Goal: Task Accomplishment & Management: Use online tool/utility

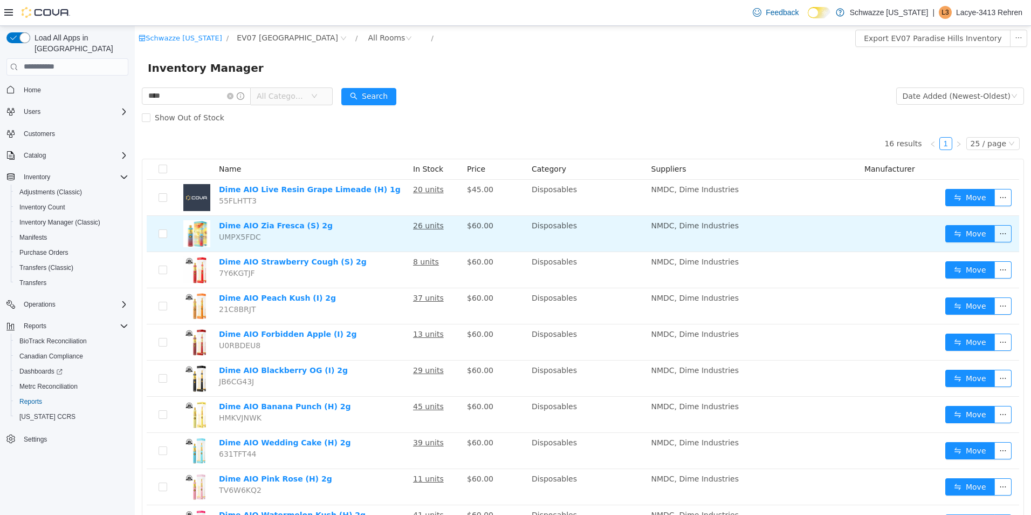
scroll to position [13, 0]
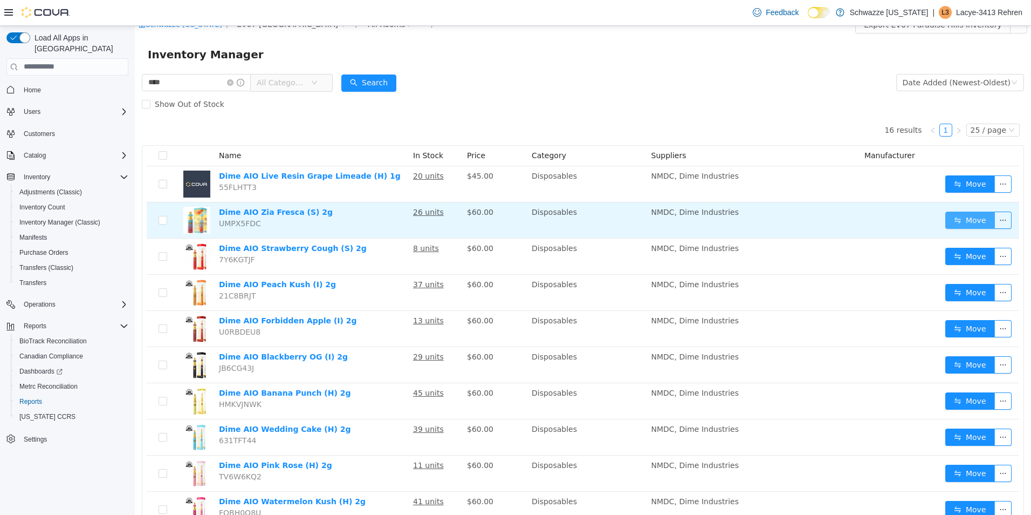
click at [955, 221] on button "Move" at bounding box center [970, 219] width 50 height 17
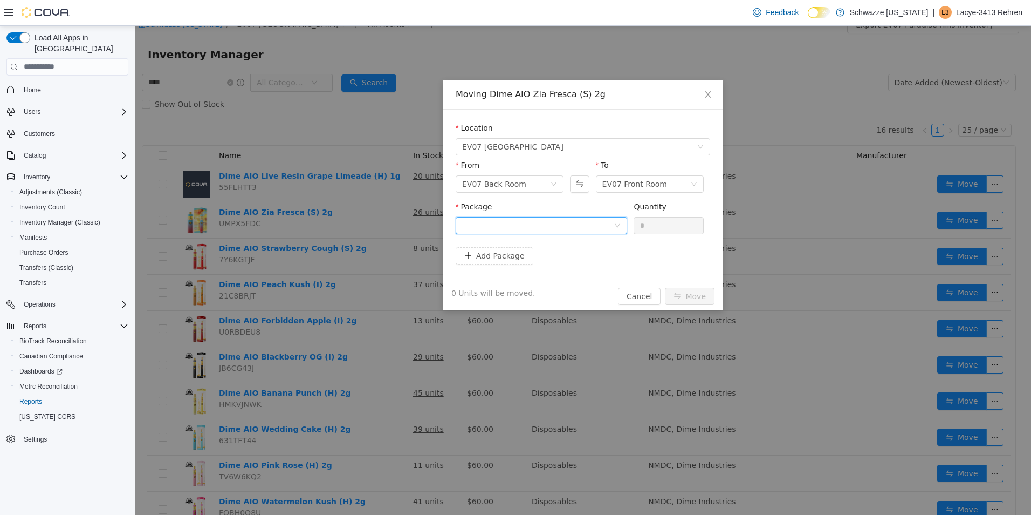
click at [589, 223] on div at bounding box center [538, 225] width 152 height 16
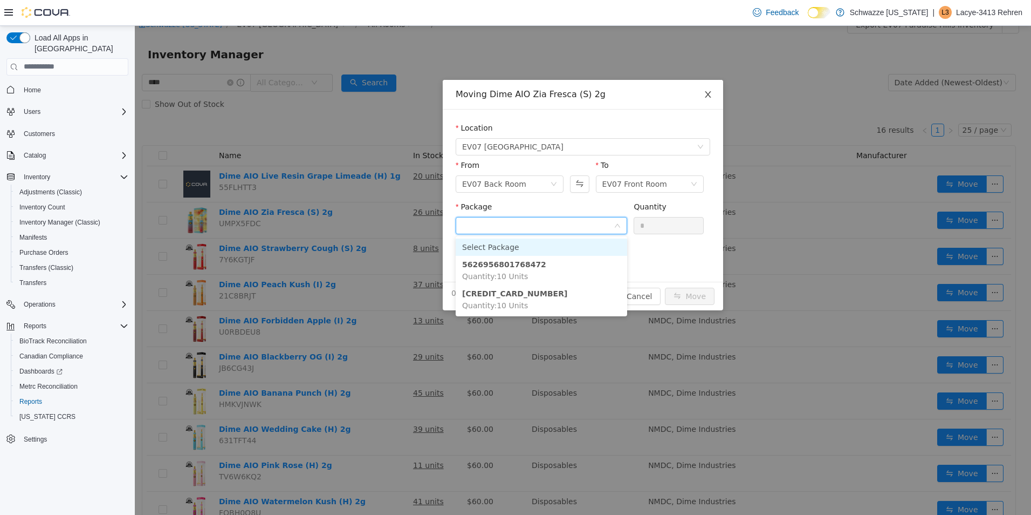
click at [708, 98] on icon "icon: close" at bounding box center [708, 94] width 9 height 9
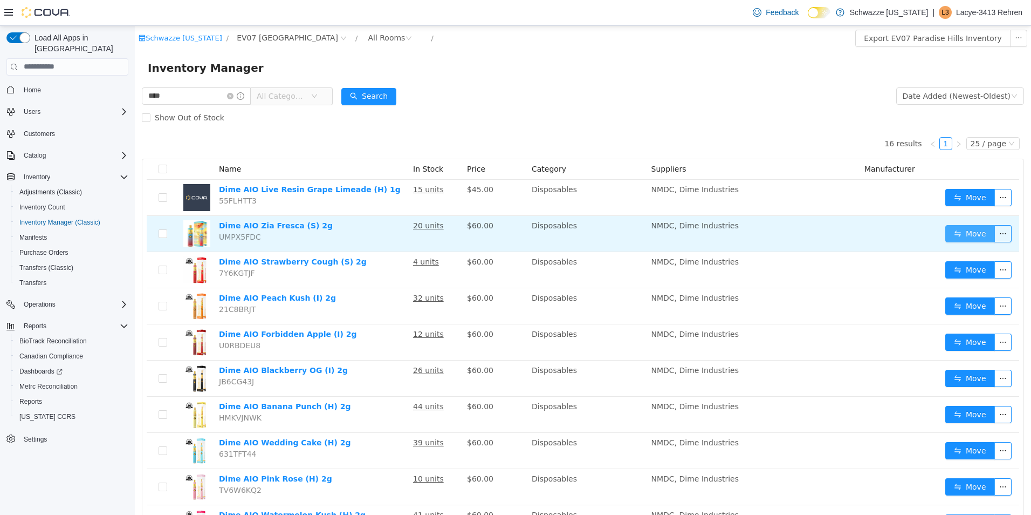
click at [952, 228] on button "Move" at bounding box center [970, 232] width 50 height 17
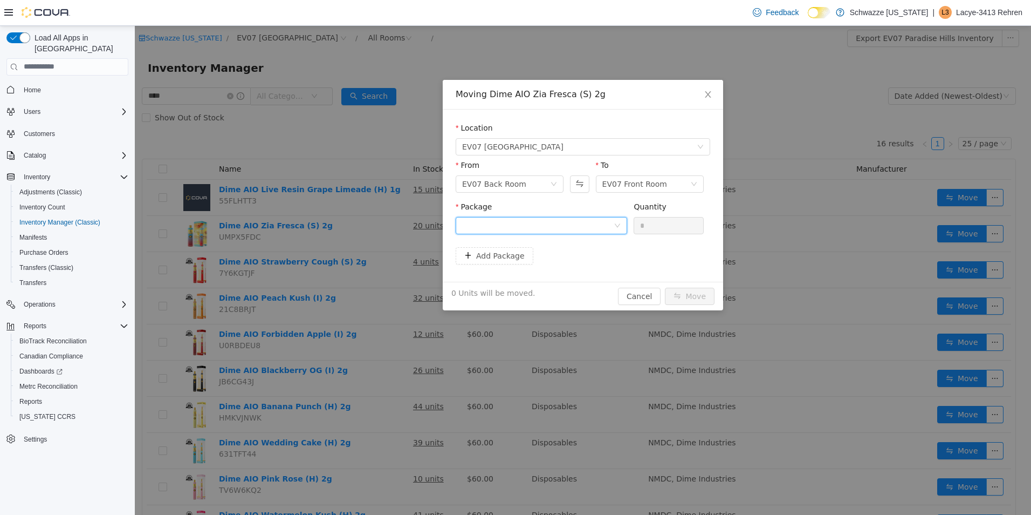
click at [564, 221] on div at bounding box center [538, 225] width 152 height 16
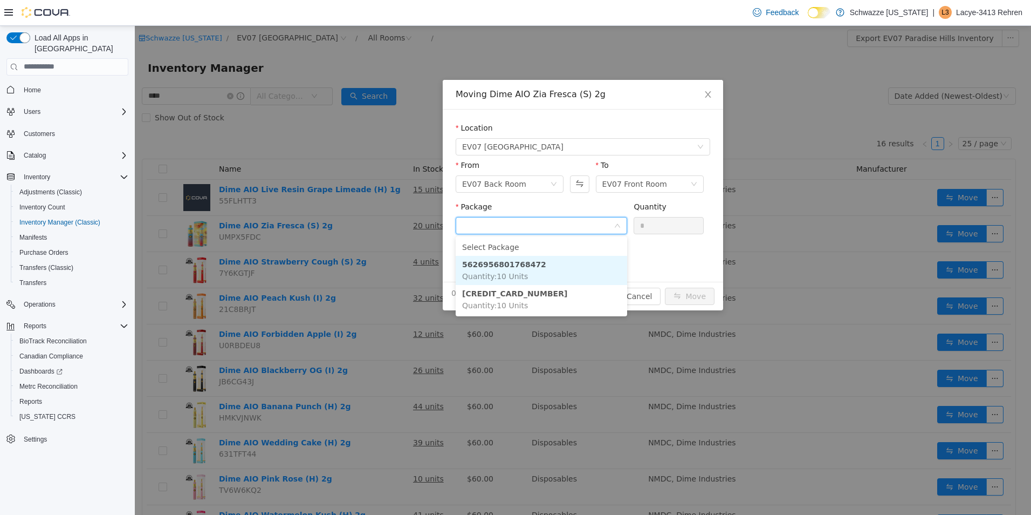
click at [549, 262] on li "5626956801768472 Quantity : 10 Units" at bounding box center [542, 269] width 172 height 29
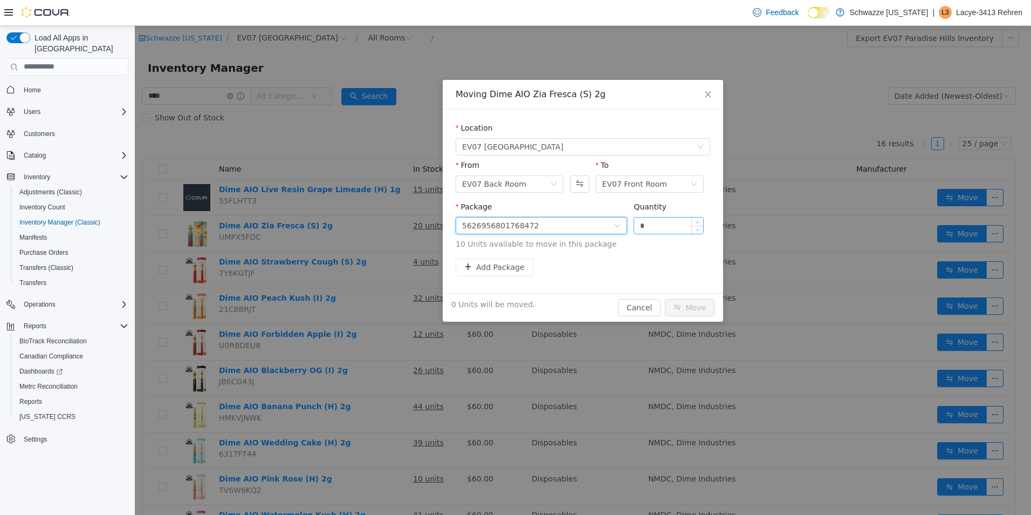
click at [668, 221] on input "*" at bounding box center [668, 225] width 69 height 16
type input "**"
click at [687, 309] on button "Move" at bounding box center [690, 306] width 50 height 17
